Goal: Task Accomplishment & Management: Manage account settings

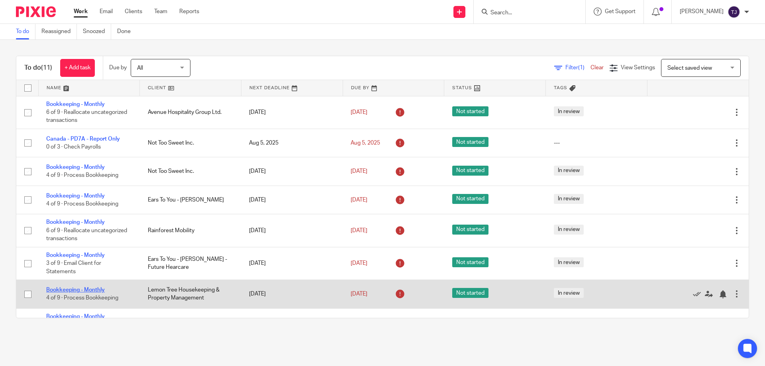
click at [78, 290] on link "Bookkeeping - Monthly" at bounding box center [75, 290] width 59 height 6
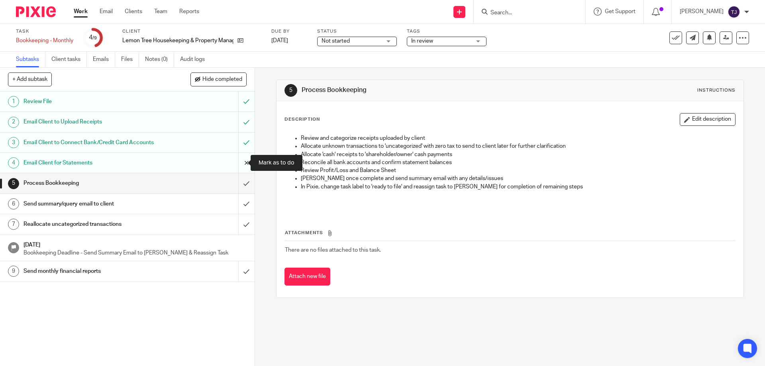
click at [239, 163] on input "submit" at bounding box center [127, 163] width 255 height 20
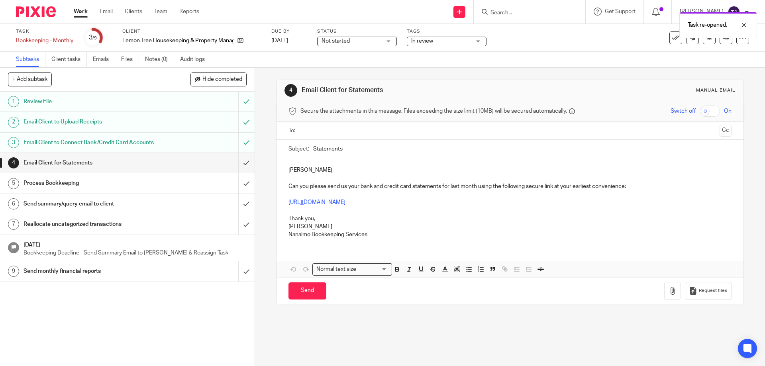
click at [320, 130] on input "text" at bounding box center [509, 130] width 413 height 9
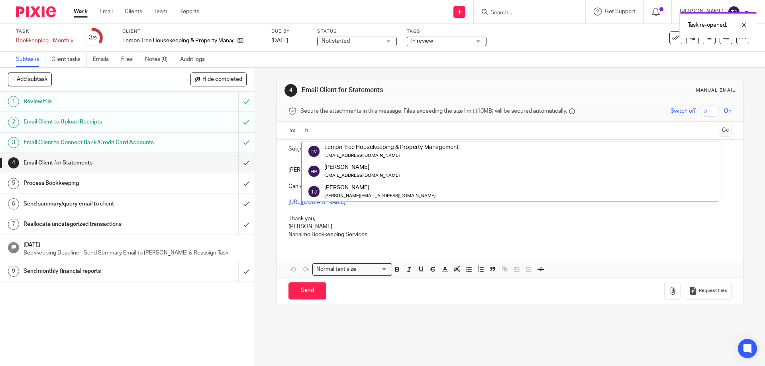
type input "he"
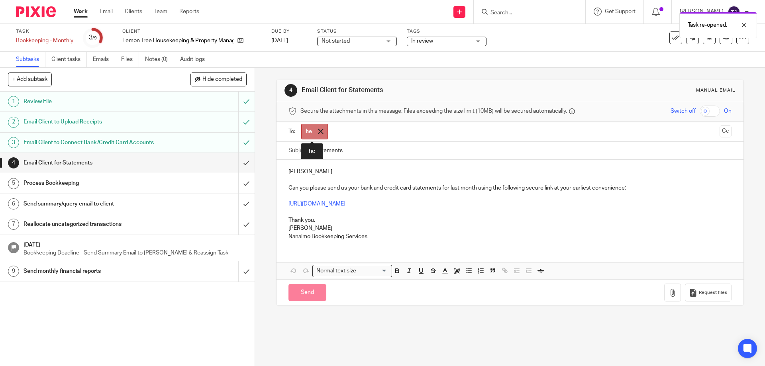
click at [318, 130] on span at bounding box center [320, 131] width 5 height 5
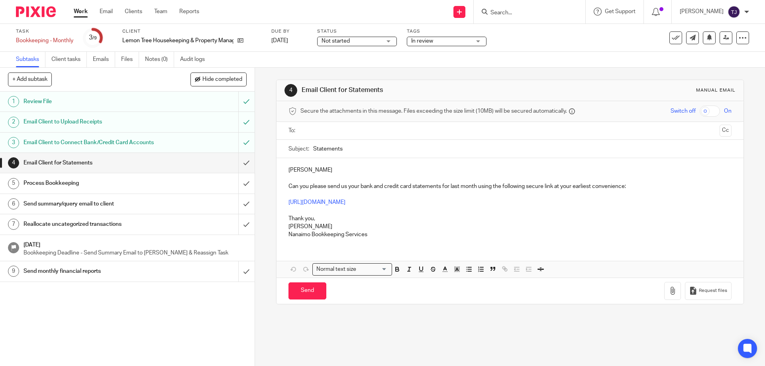
click at [307, 126] on ul at bounding box center [510, 130] width 418 height 13
click at [313, 132] on input "text" at bounding box center [509, 130] width 413 height 9
click at [376, 132] on input "text" at bounding box center [543, 132] width 346 height 16
click at [377, 150] on input "Statements" at bounding box center [522, 151] width 418 height 18
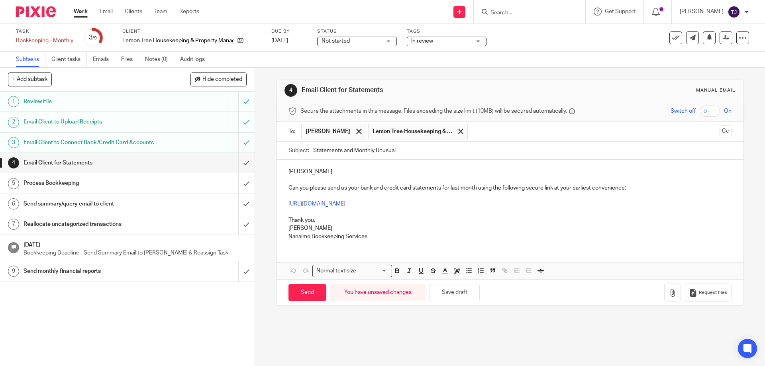
type input "Statements and Monthly Unusual"
click at [340, 168] on p "Heidi" at bounding box center [510, 172] width 443 height 8
click at [328, 188] on p "Can you please send us your bank and credit card statements for last month usin…" at bounding box center [510, 188] width 443 height 8
drag, startPoint x: 503, startPoint y: 188, endPoint x: 634, endPoint y: 186, distance: 130.7
click at [642, 199] on div "Hello Ladies! Can you please let us know when your bank and credit card stateme…" at bounding box center [510, 203] width 467 height 86
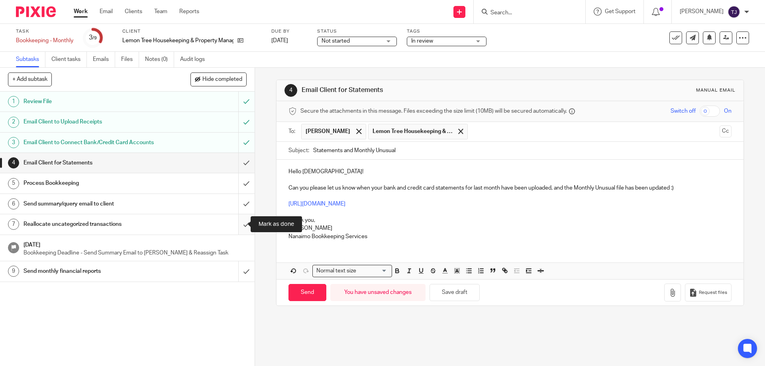
drag, startPoint x: 497, startPoint y: 204, endPoint x: 243, endPoint y: 216, distance: 254.5
click at [242, 216] on div "+ Add subtask Hide completed Cancel + Add 1 Review File 2 Email Client to Uploa…" at bounding box center [382, 217] width 765 height 299
click at [529, 207] on p "https://nanaimo-bookkeeping-services.usepixie.net/u/6615d43b7a978824ad18846395a…" at bounding box center [510, 204] width 443 height 8
drag, startPoint x: 528, startPoint y: 205, endPoint x: 284, endPoint y: 204, distance: 244.3
click at [284, 204] on div "Hello Ladies! Can you please let us know when your bank and credit card stateme…" at bounding box center [510, 203] width 467 height 86
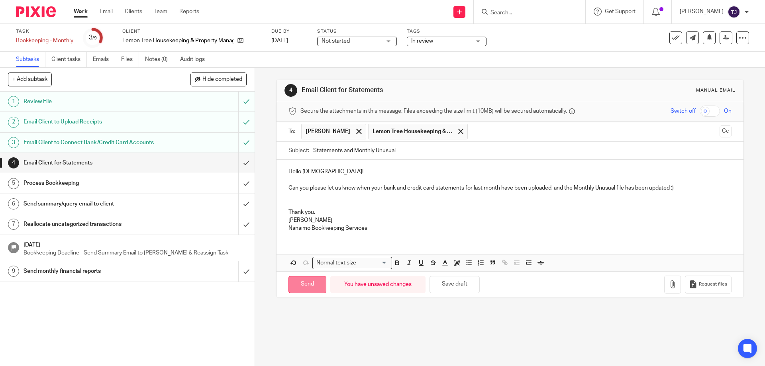
click at [304, 284] on input "Send" at bounding box center [308, 284] width 38 height 17
type input "Sent"
